Goal: Information Seeking & Learning: Understand process/instructions

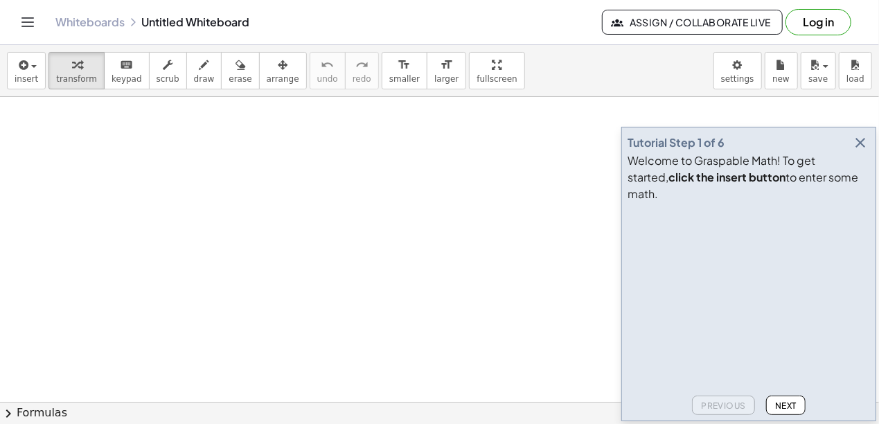
click at [863, 151] on icon "button" at bounding box center [860, 142] width 17 height 17
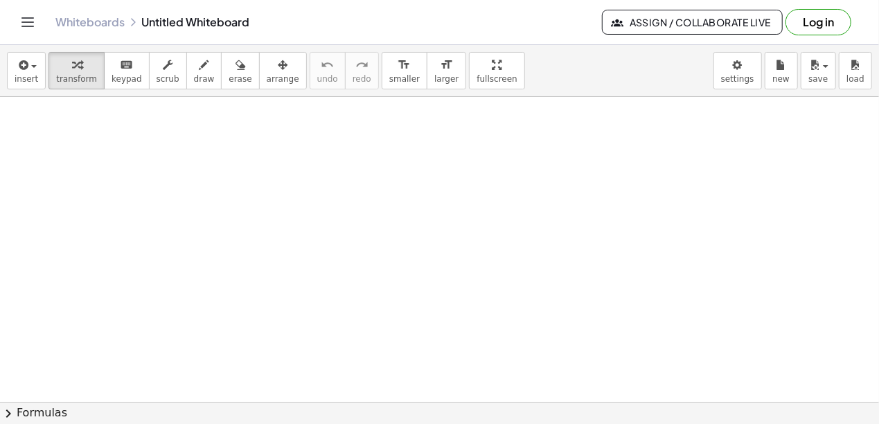
click at [452, 170] on div at bounding box center [431, 166] width 260 height 47
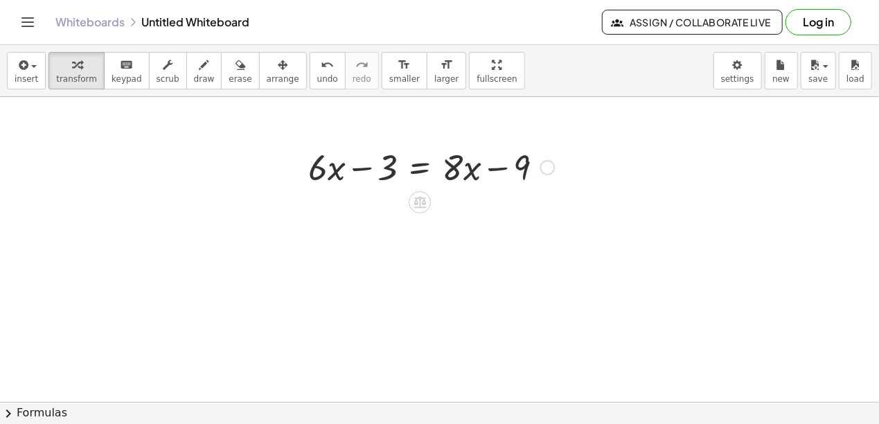
click at [553, 166] on div at bounding box center [546, 167] width 15 height 15
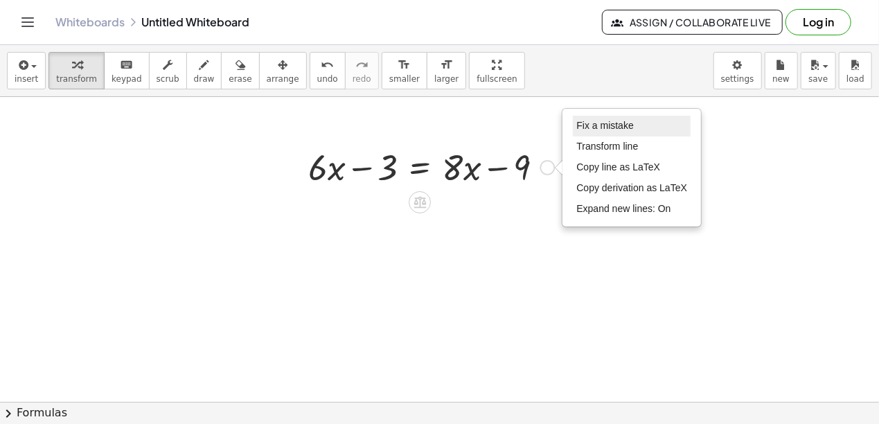
click at [600, 126] on span "Fix a mistake" at bounding box center [604, 125] width 57 height 11
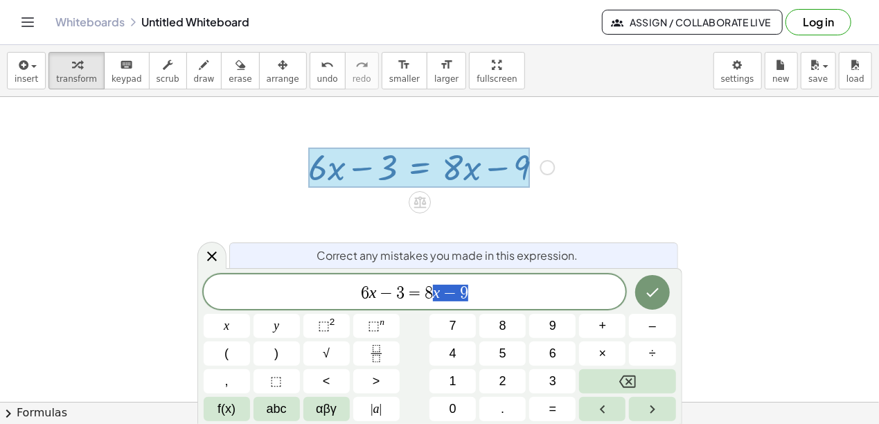
drag, startPoint x: 430, startPoint y: 295, endPoint x: 524, endPoint y: 298, distance: 94.2
click at [524, 298] on span "6 x − 3 = 8 x − 9" at bounding box center [415, 292] width 422 height 19
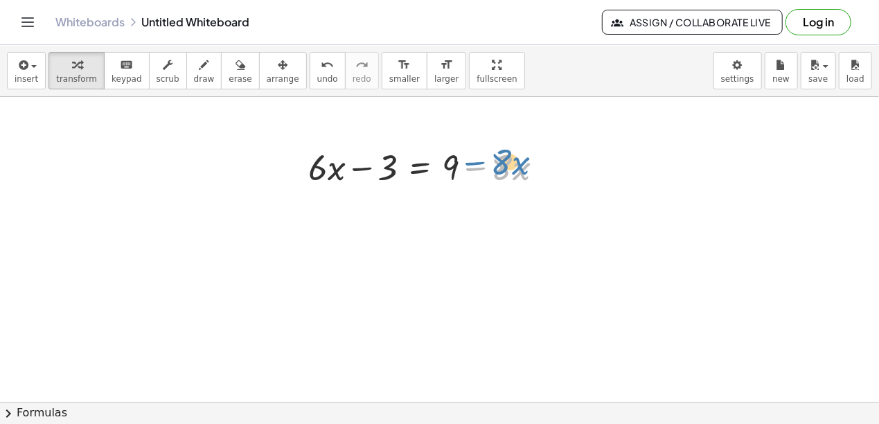
click at [480, 164] on div at bounding box center [431, 166] width 260 height 47
drag, startPoint x: 457, startPoint y: 165, endPoint x: 546, endPoint y: 159, distance: 88.8
click at [546, 159] on div at bounding box center [431, 166] width 260 height 47
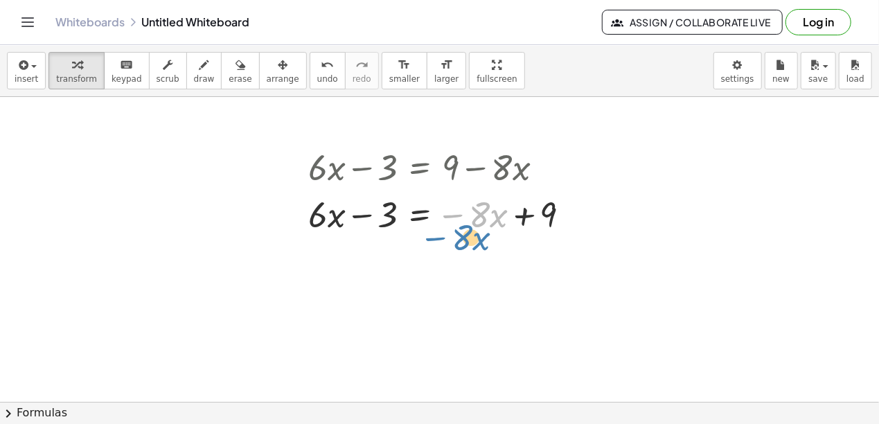
drag, startPoint x: 480, startPoint y: 222, endPoint x: 463, endPoint y: 244, distance: 28.1
drag, startPoint x: 481, startPoint y: 220, endPoint x: 424, endPoint y: 256, distance: 67.6
click at [419, 215] on div at bounding box center [444, 213] width 287 height 47
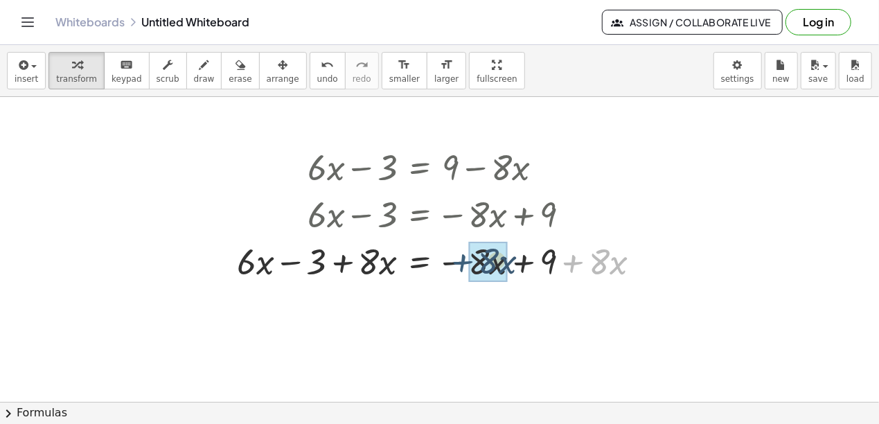
drag, startPoint x: 573, startPoint y: 264, endPoint x: 462, endPoint y: 263, distance: 111.5
click at [462, 263] on div at bounding box center [444, 260] width 429 height 47
